Goal: Task Accomplishment & Management: Use online tool/utility

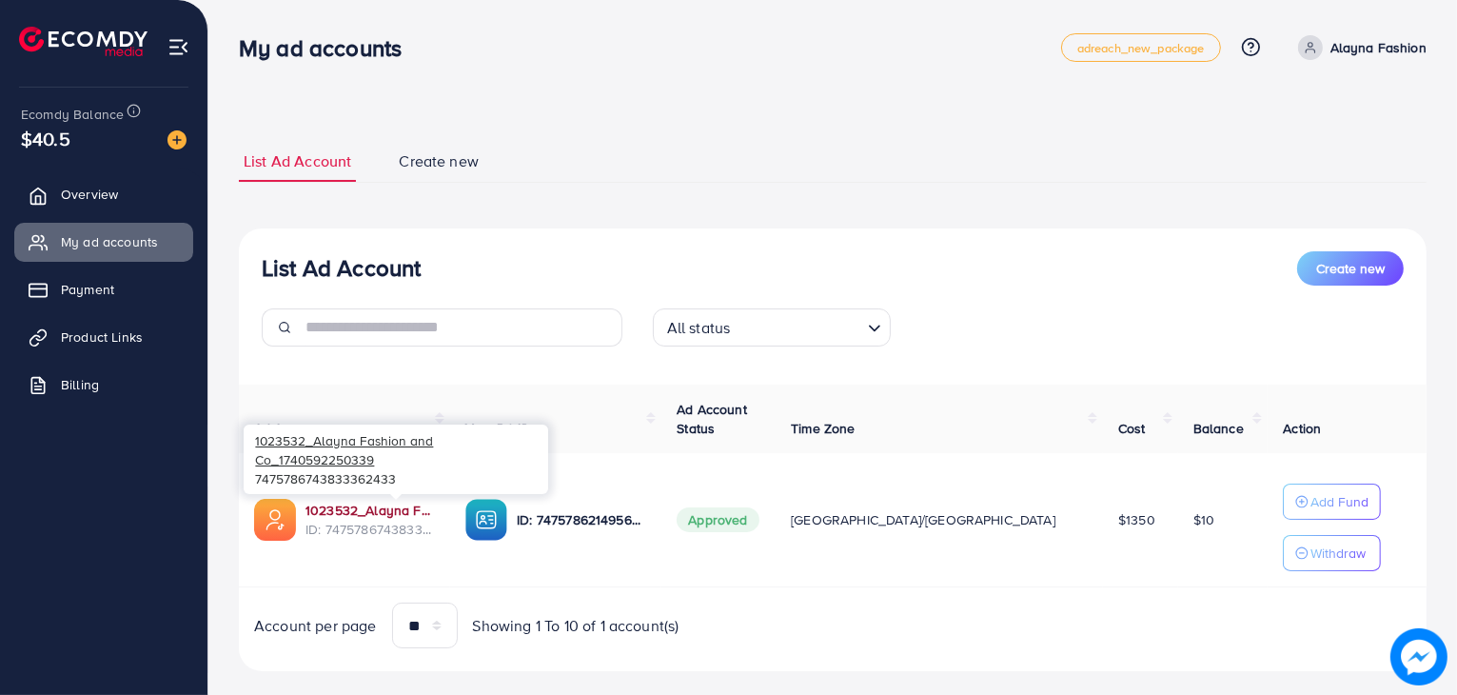
click at [370, 507] on link "1023532_Alayna Fashion and Co_1740592250339" at bounding box center [369, 509] width 129 height 19
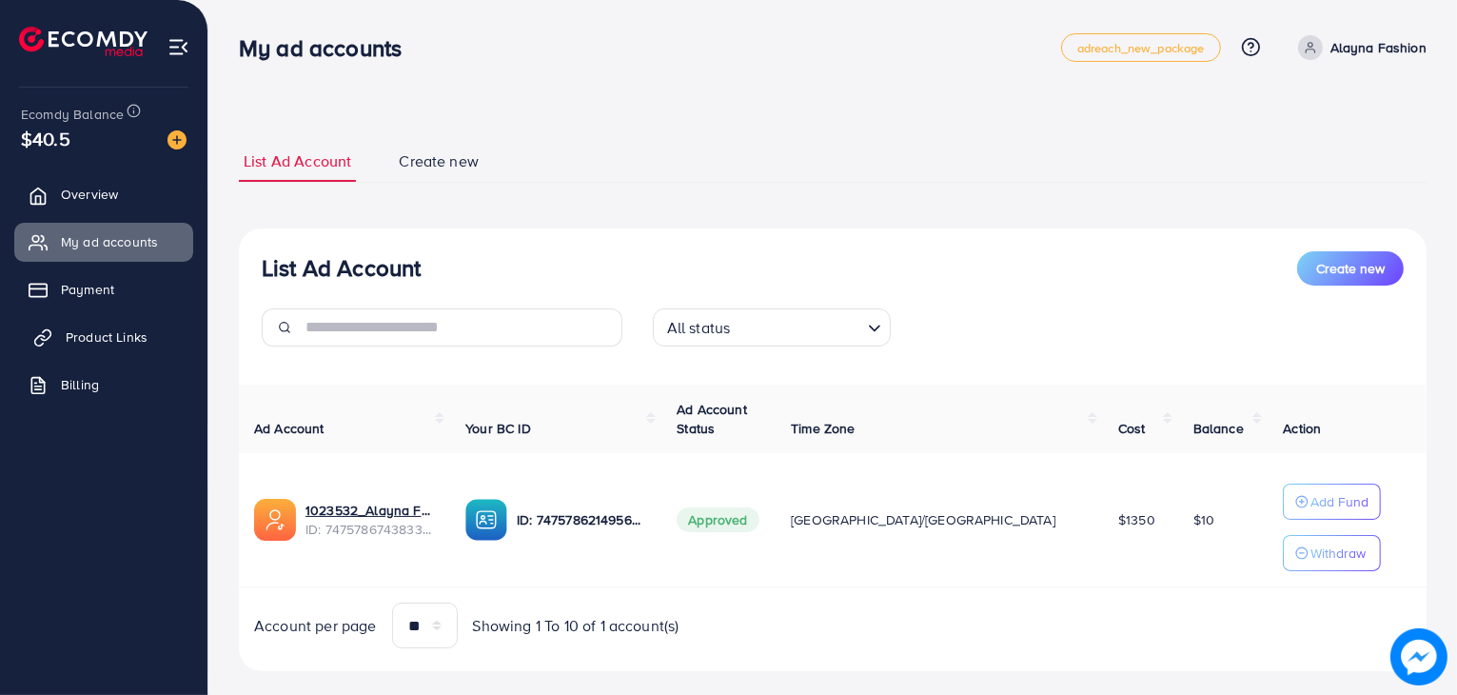
click at [81, 343] on span "Product Links" at bounding box center [107, 336] width 82 height 19
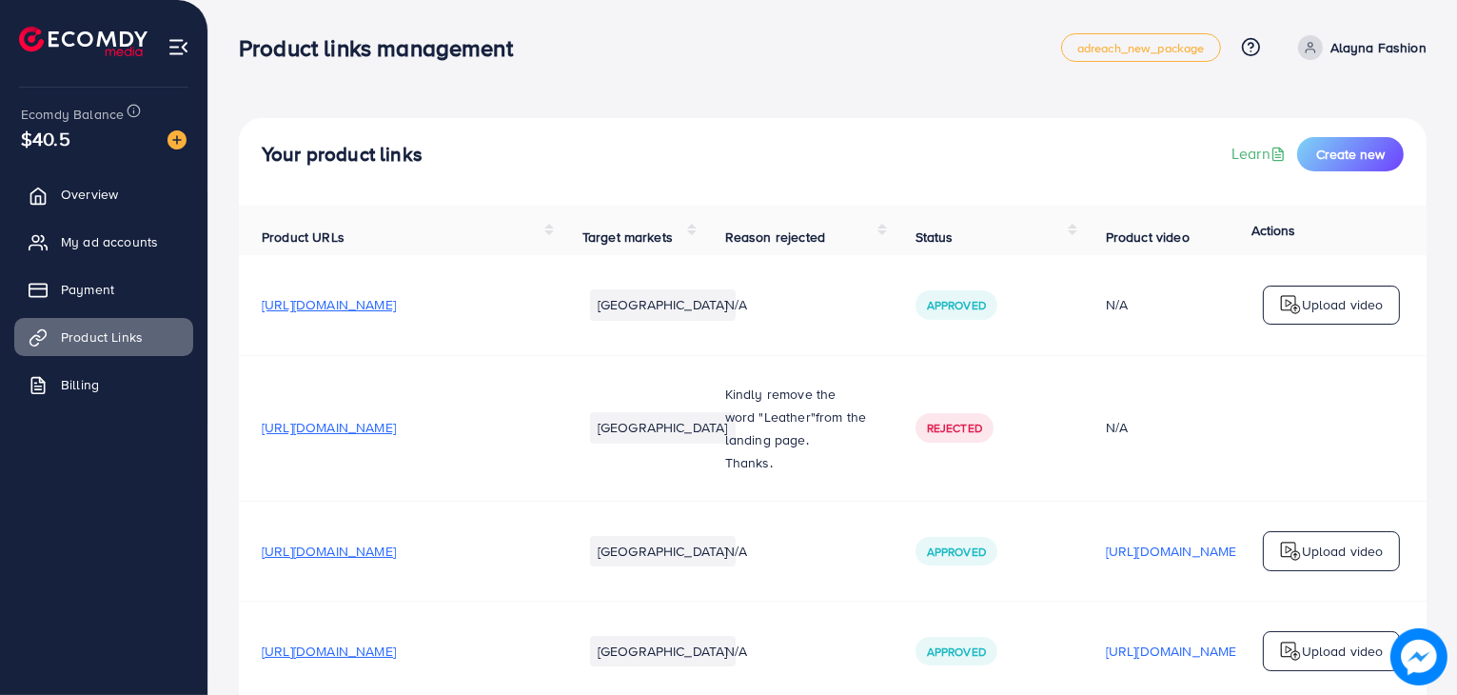
scroll to position [803, 0]
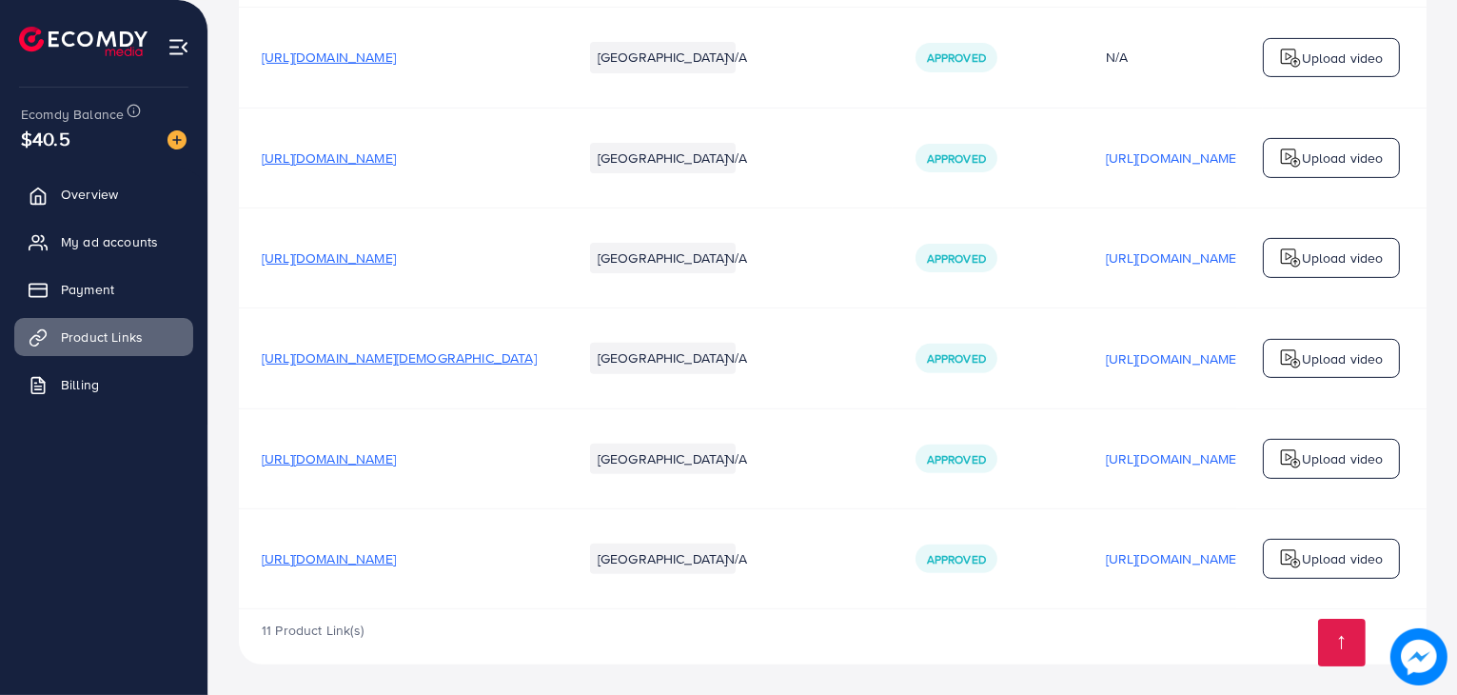
click at [377, 556] on span "[URL][DOMAIN_NAME]" at bounding box center [329, 558] width 134 height 19
click at [396, 458] on span "[URL][DOMAIN_NAME]" at bounding box center [329, 458] width 134 height 19
click at [438, 358] on span "https://alaynafashion.com/collections/women/products/plain-buckle-ladies-slides" at bounding box center [399, 357] width 275 height 19
click at [396, 252] on span "https://alaynafashion.com/collections/women/products/sunwave-comfort-sandals" at bounding box center [329, 257] width 134 height 19
click at [396, 150] on span "https://alaynafashion.com/collections/women/products/zeb-glam-1-4" at bounding box center [329, 157] width 134 height 19
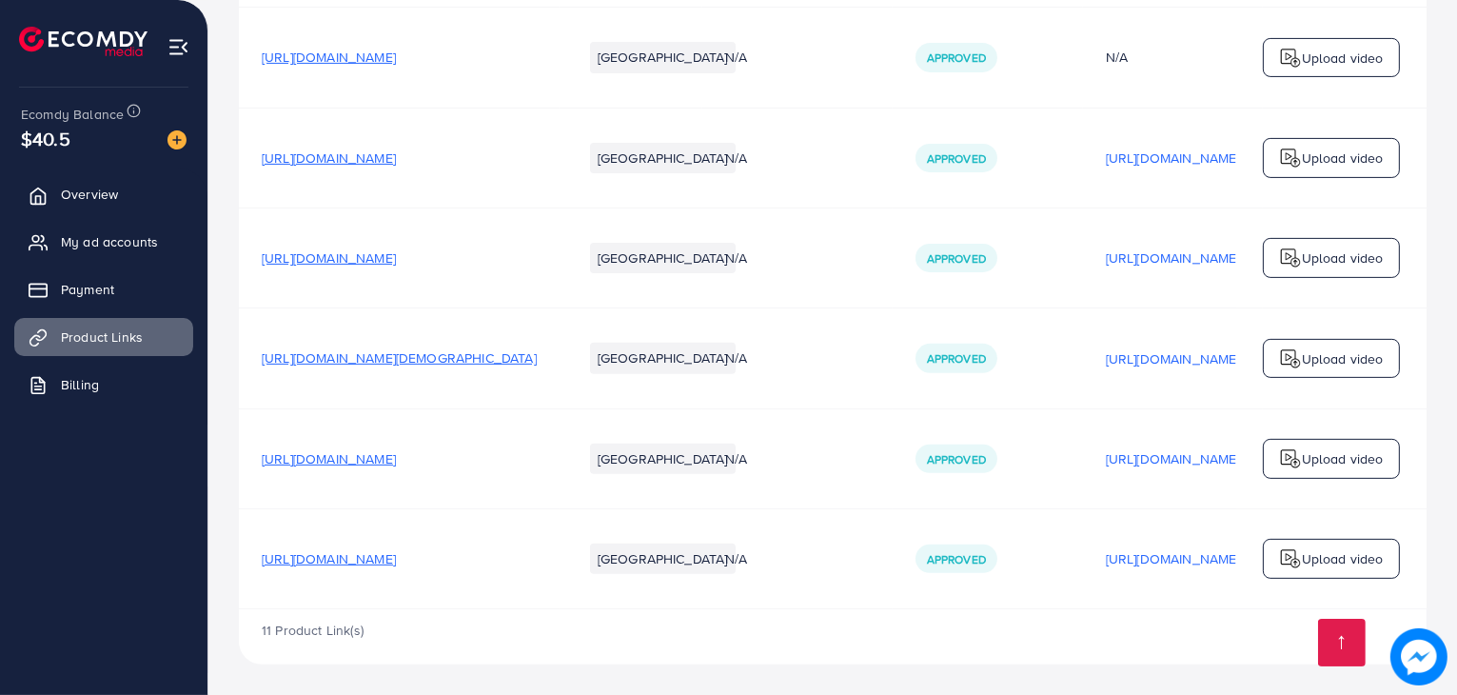
click at [396, 54] on span "https://alaynafashion.com/collections/women" at bounding box center [329, 57] width 134 height 19
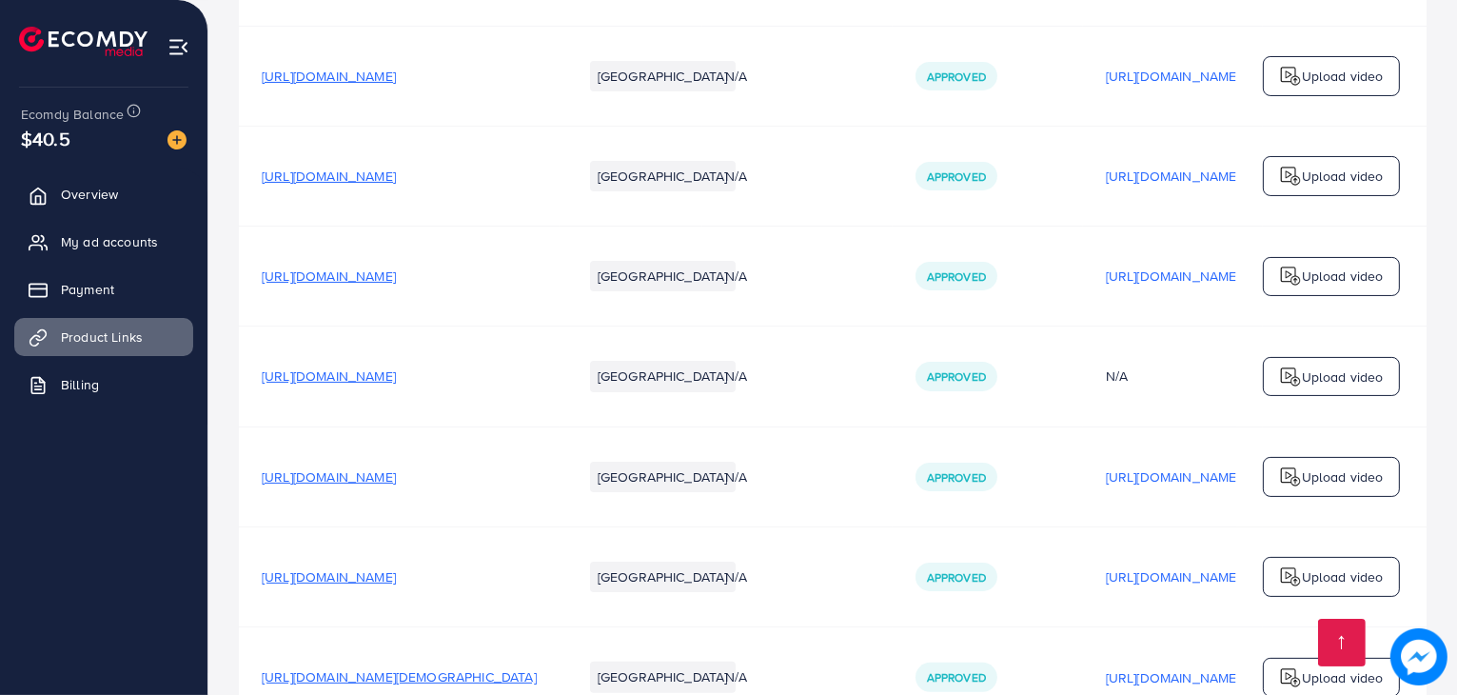
scroll to position [448, 0]
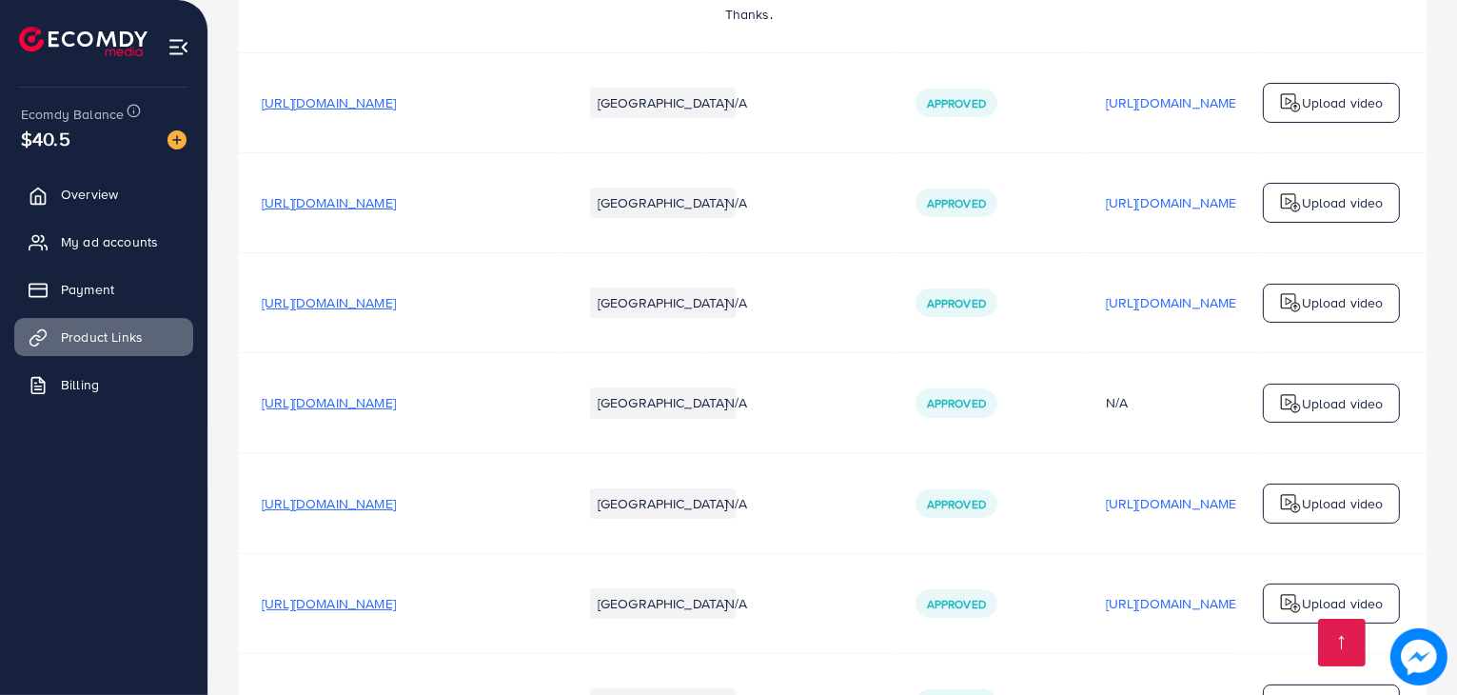
click at [396, 406] on span "https://alaynafashion.com/collections/women" at bounding box center [329, 402] width 134 height 19
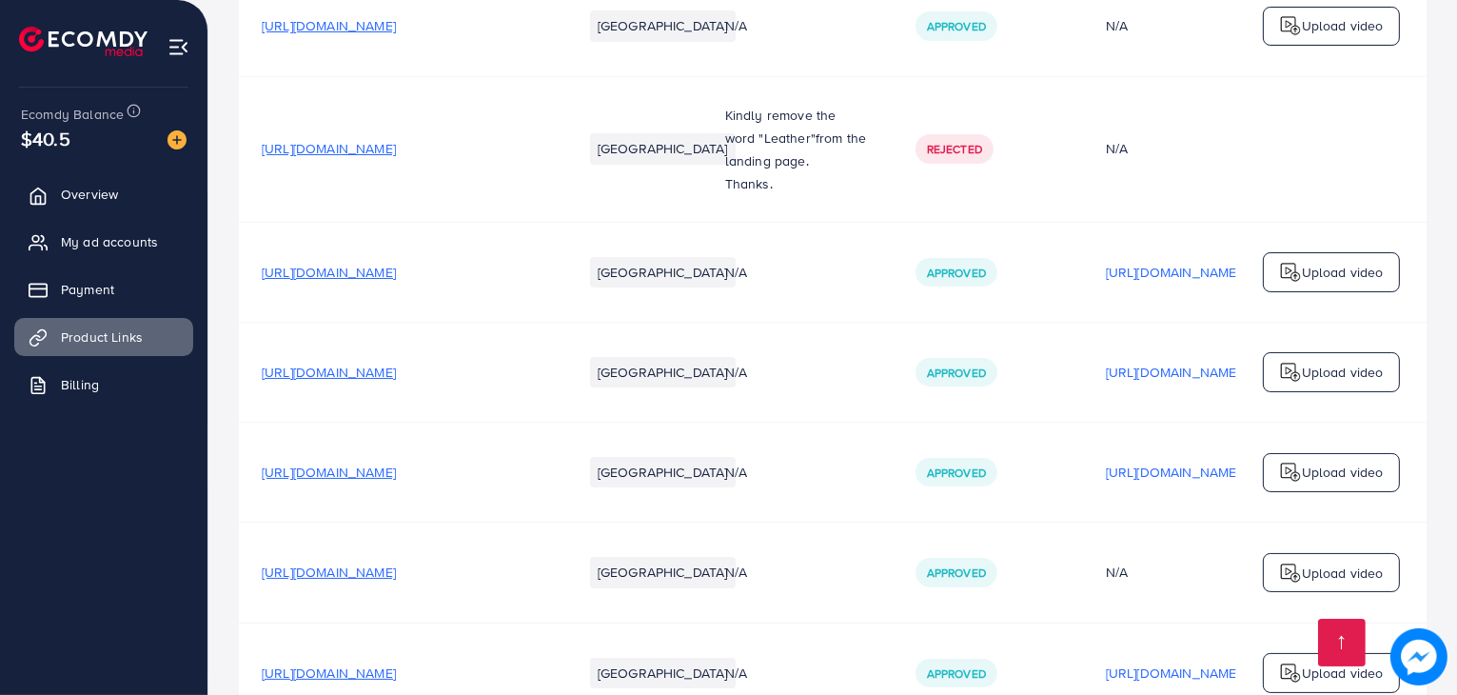
scroll to position [292, 0]
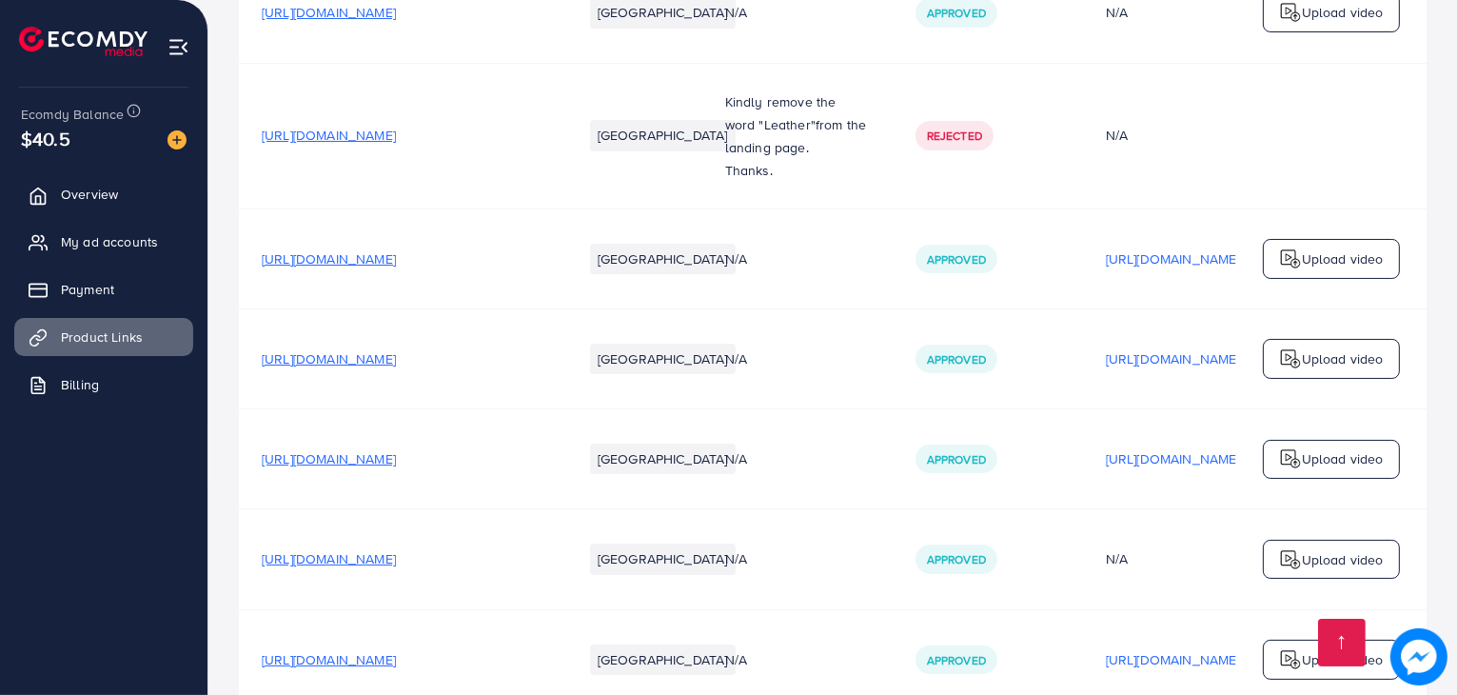
click at [396, 461] on span "https://alaynafashion.com/collections/loufu" at bounding box center [329, 458] width 134 height 19
